Goal: Transaction & Acquisition: Purchase product/service

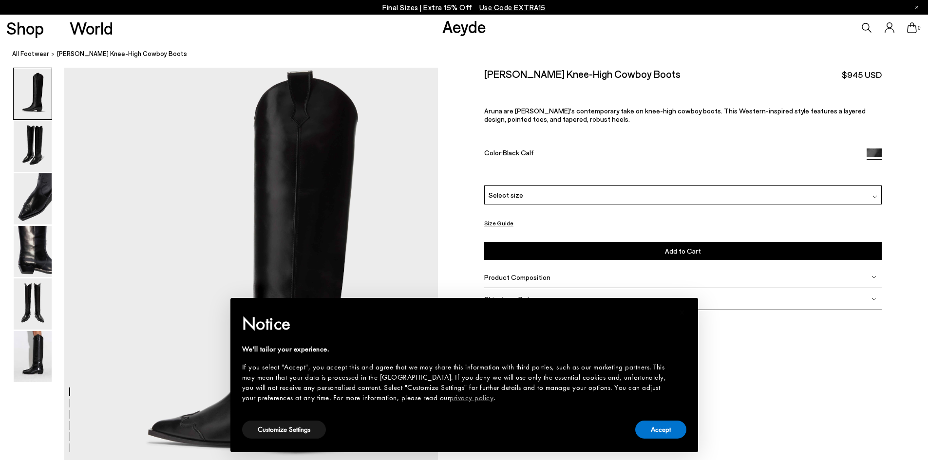
scroll to position [49, 0]
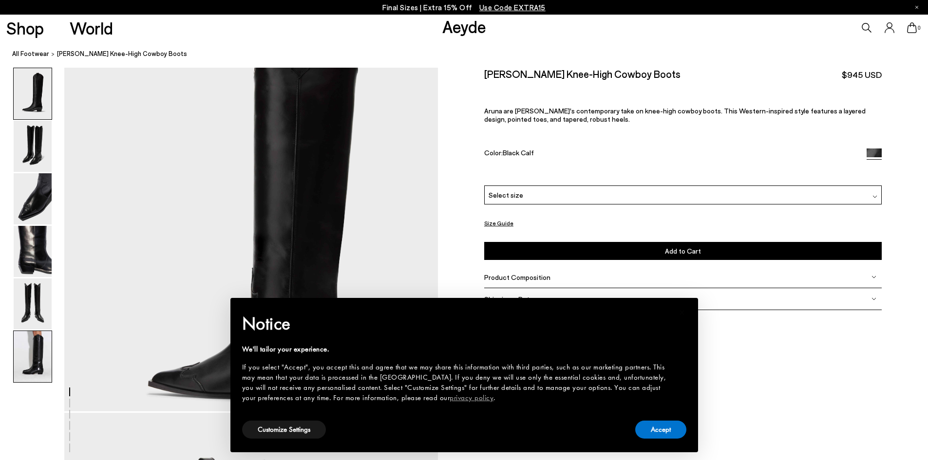
click at [43, 355] on img at bounding box center [33, 356] width 38 height 51
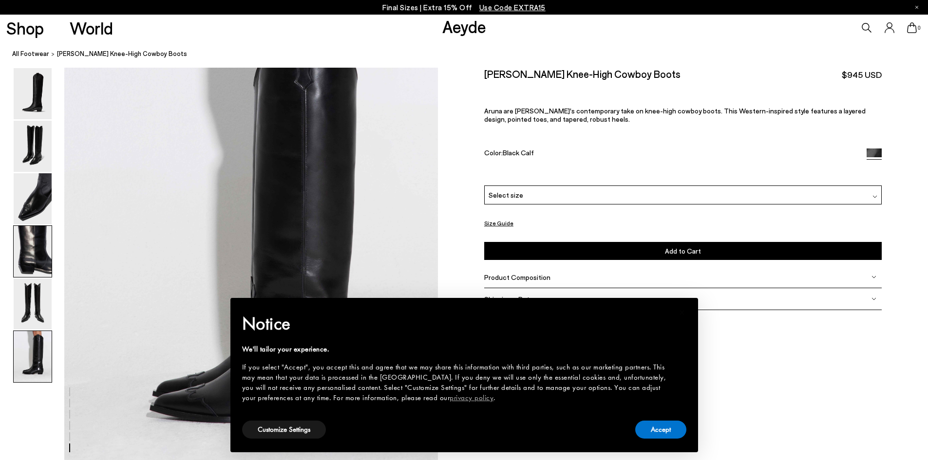
click at [33, 271] on img at bounding box center [33, 251] width 38 height 51
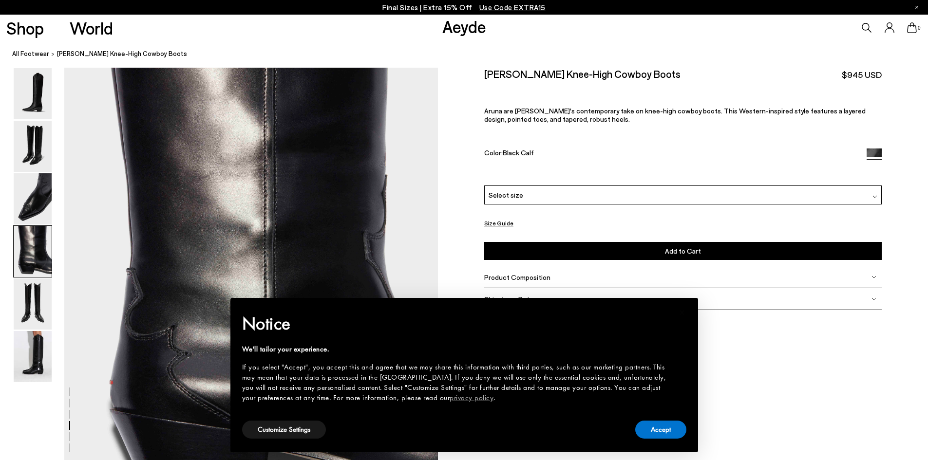
scroll to position [1394, 0]
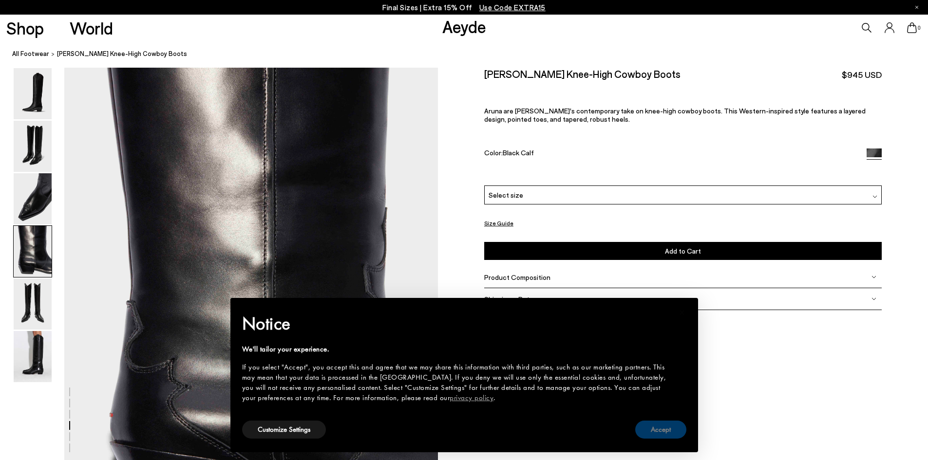
click at [642, 428] on button "Accept" at bounding box center [660, 430] width 51 height 18
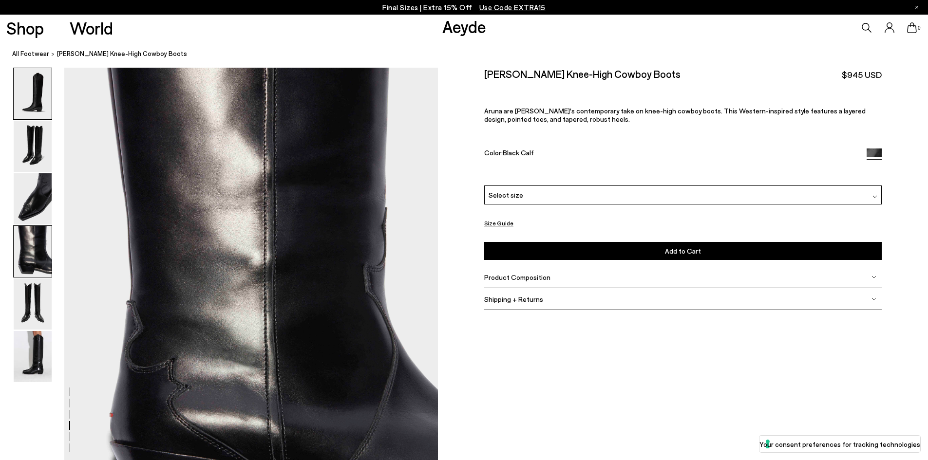
click at [33, 94] on img at bounding box center [33, 93] width 38 height 51
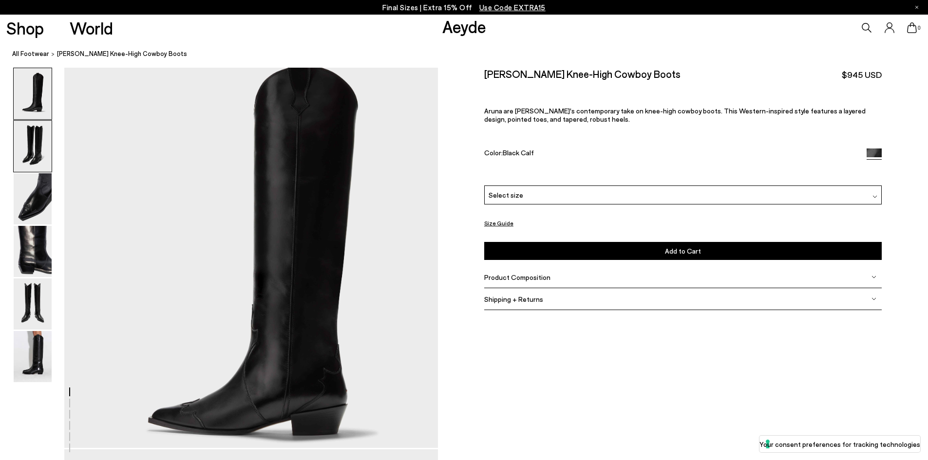
scroll to position [0, 0]
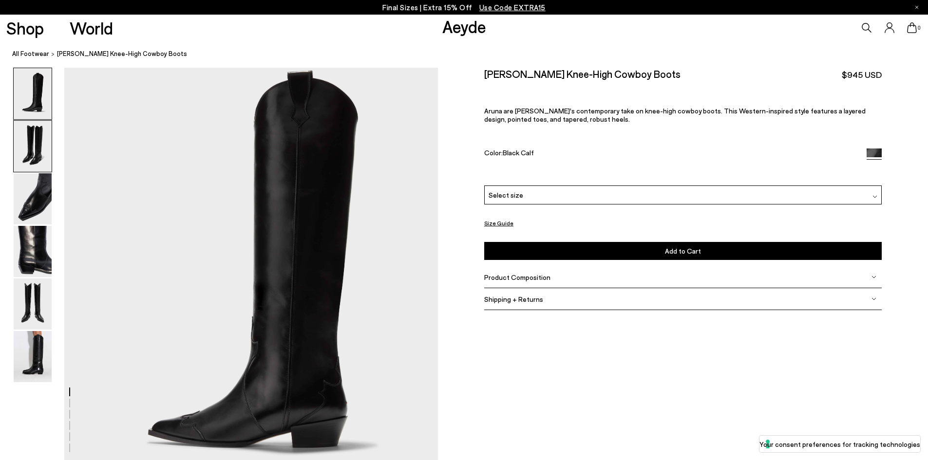
click at [28, 137] on img at bounding box center [33, 146] width 38 height 51
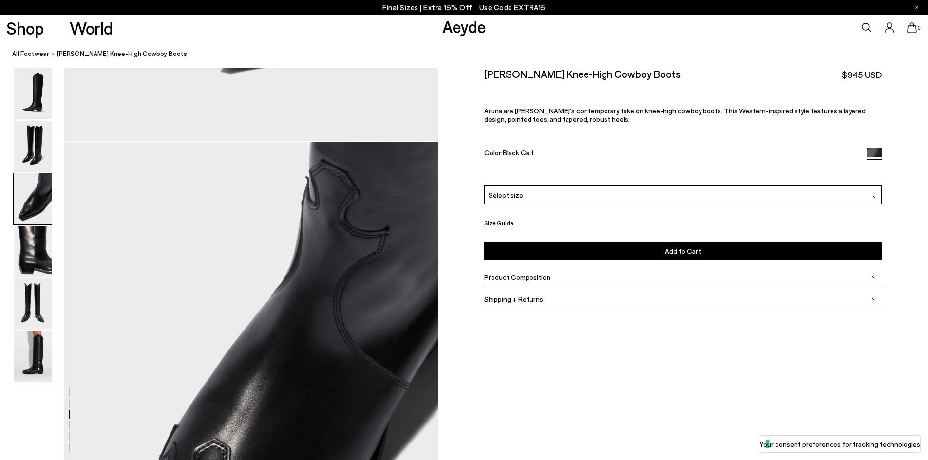
scroll to position [834, 0]
